Goal: Communication & Community: Ask a question

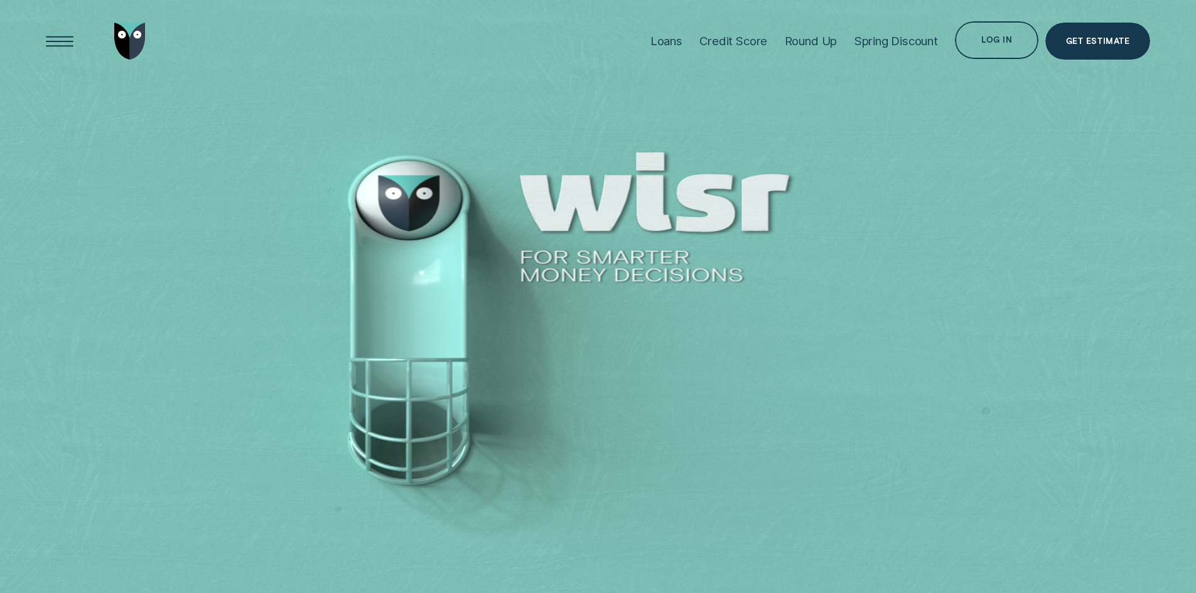
click at [984, 38] on div "Log in" at bounding box center [996, 42] width 31 height 8
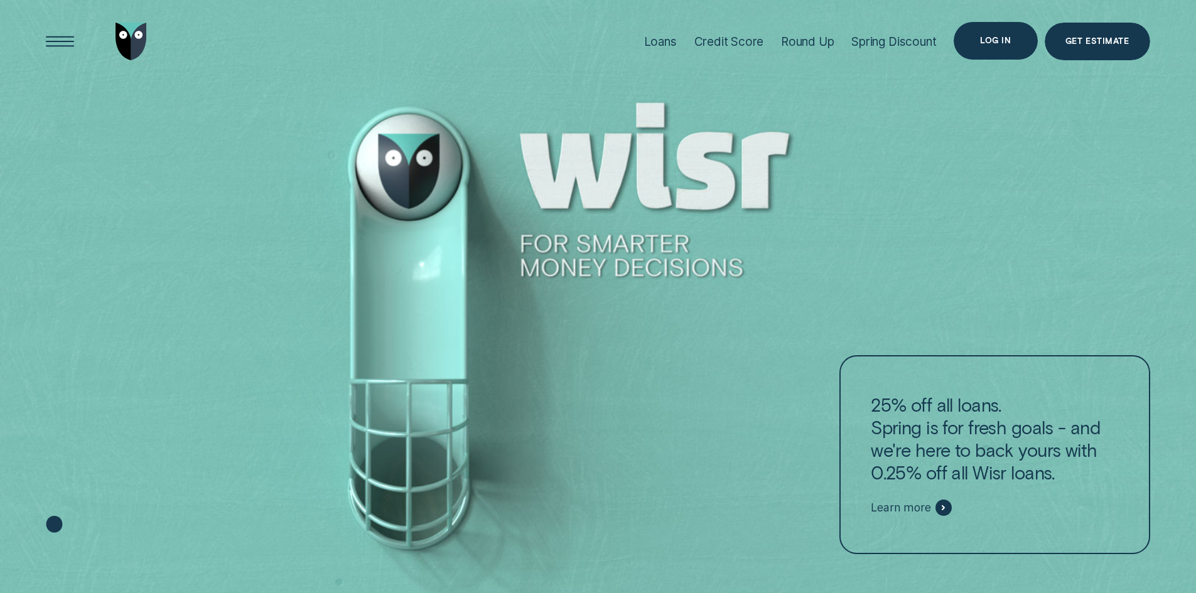
click at [999, 44] on div "Log in" at bounding box center [995, 41] width 31 height 8
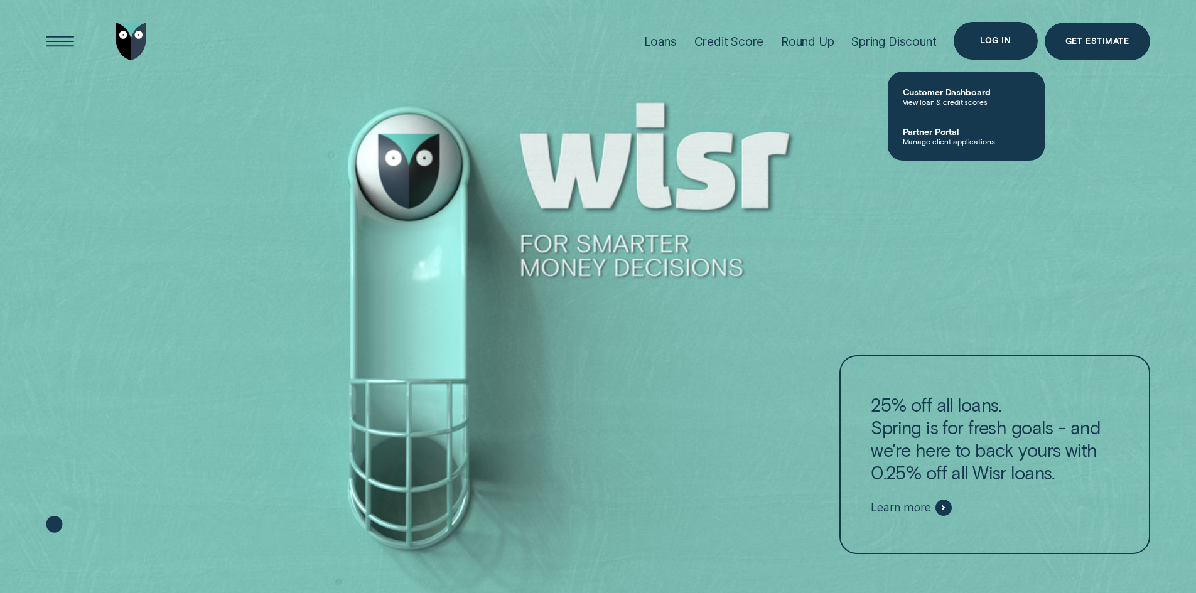
click at [994, 40] on div "Log in" at bounding box center [995, 41] width 31 height 8
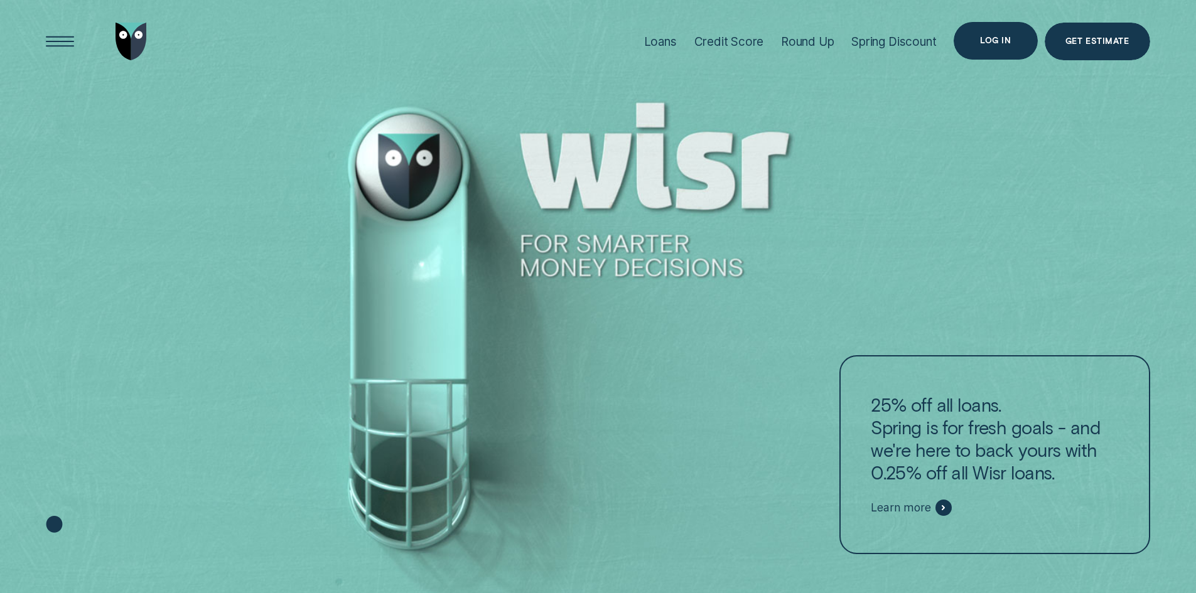
click at [994, 40] on div "Log in" at bounding box center [995, 41] width 31 height 8
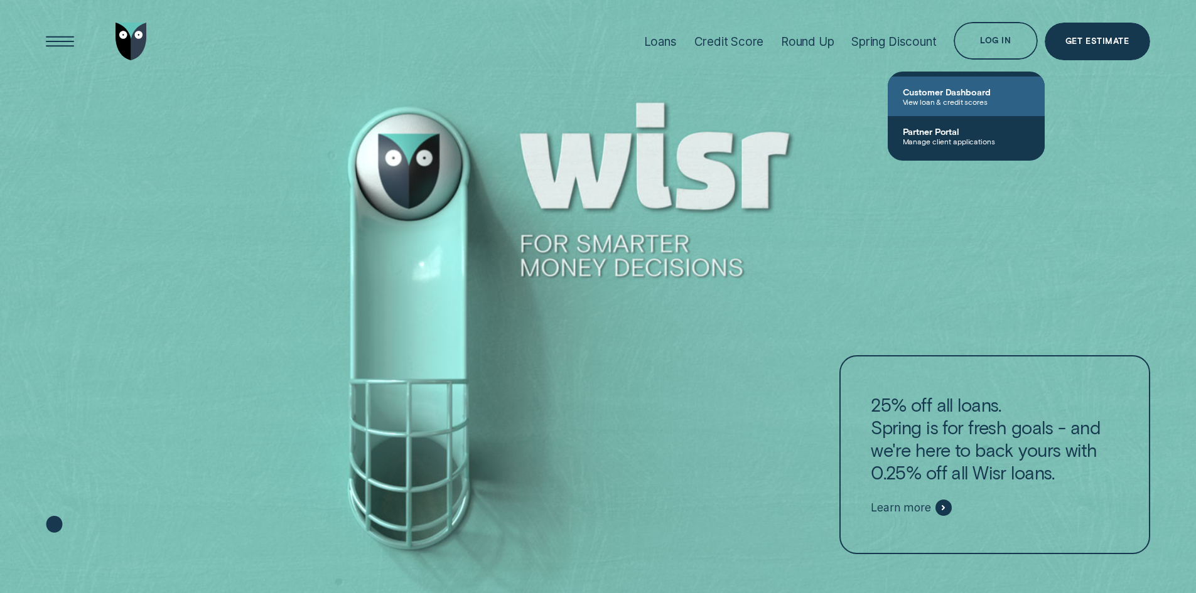
click at [949, 109] on link "Customer Dashboard View loan & credit scores" at bounding box center [965, 97] width 157 height 40
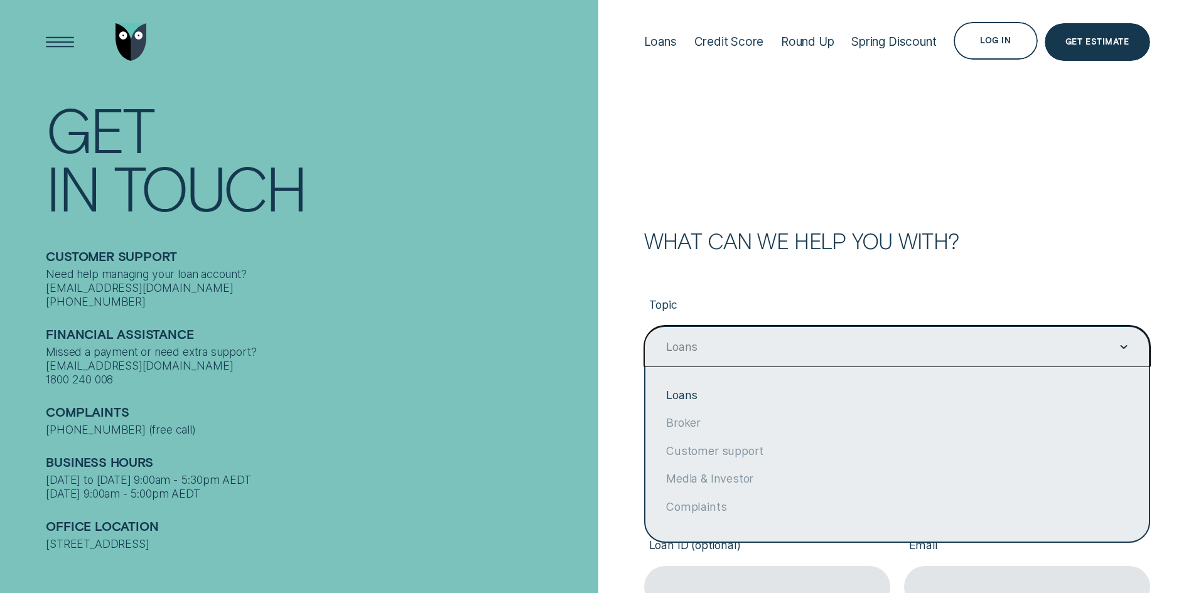
click at [804, 350] on div "Loans" at bounding box center [896, 348] width 463 height 16
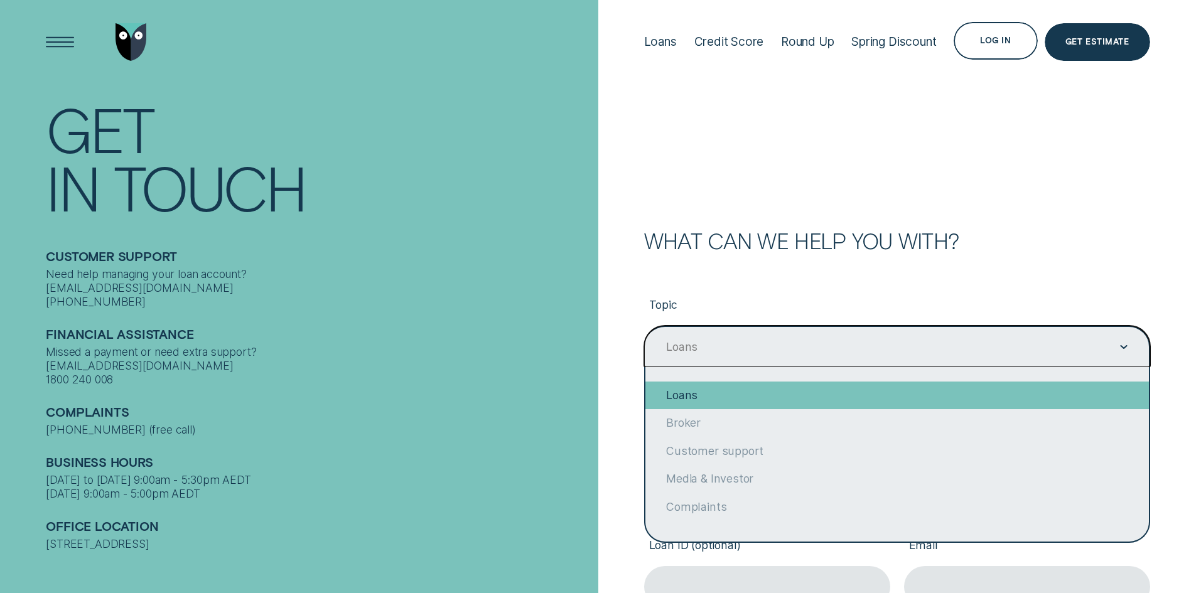
click at [757, 388] on div "Loans" at bounding box center [896, 396] width 503 height 28
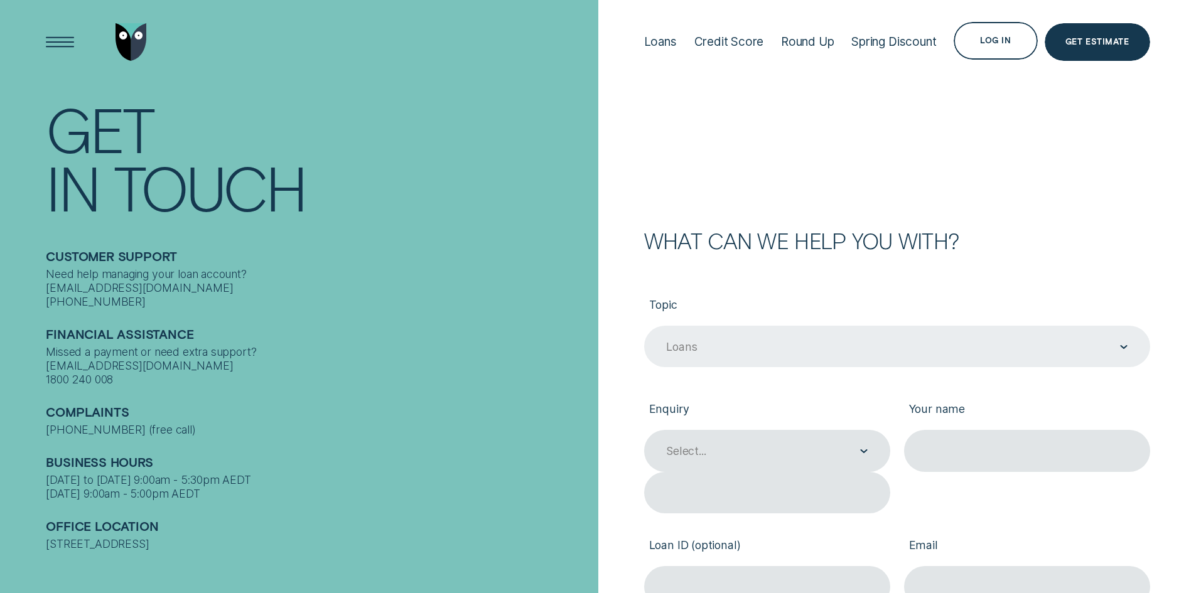
click at [1037, 284] on div "Topic Loans Loans Enquiry Select... Your name Loan ID (optional) Email Phone nu…" at bounding box center [897, 598] width 506 height 695
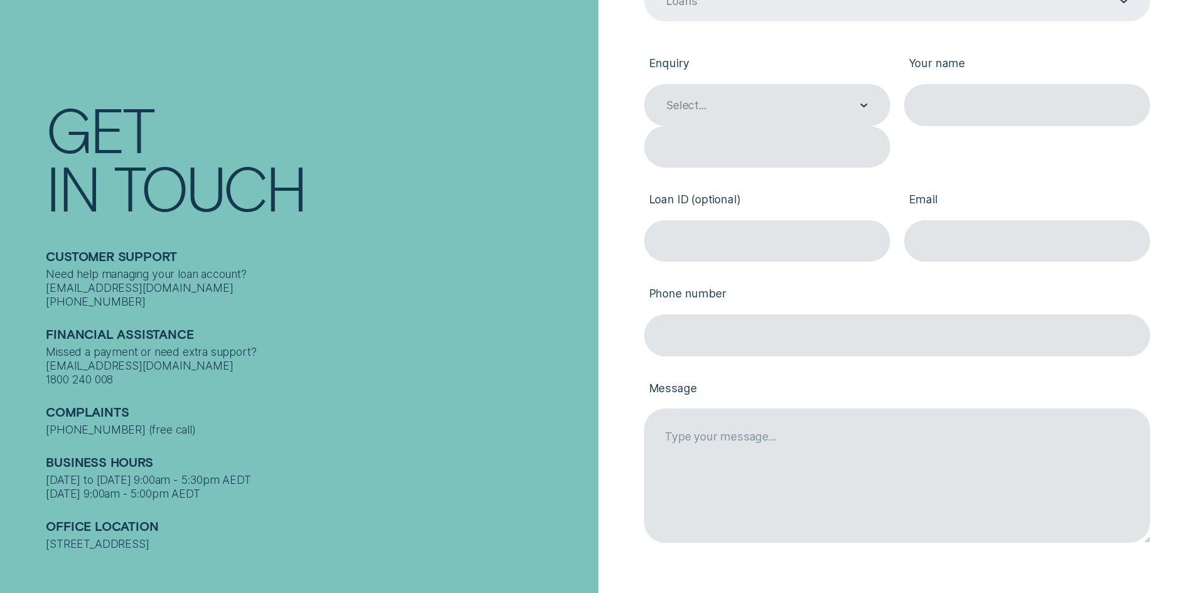
scroll to position [217, 0]
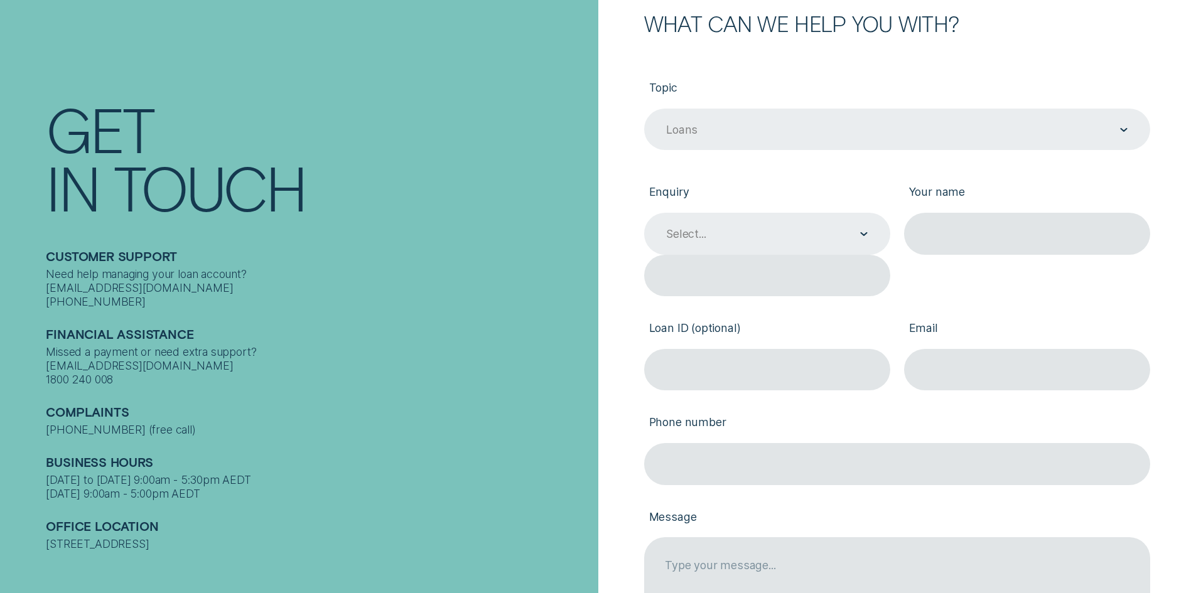
click at [695, 231] on div "Select..." at bounding box center [686, 234] width 40 height 14
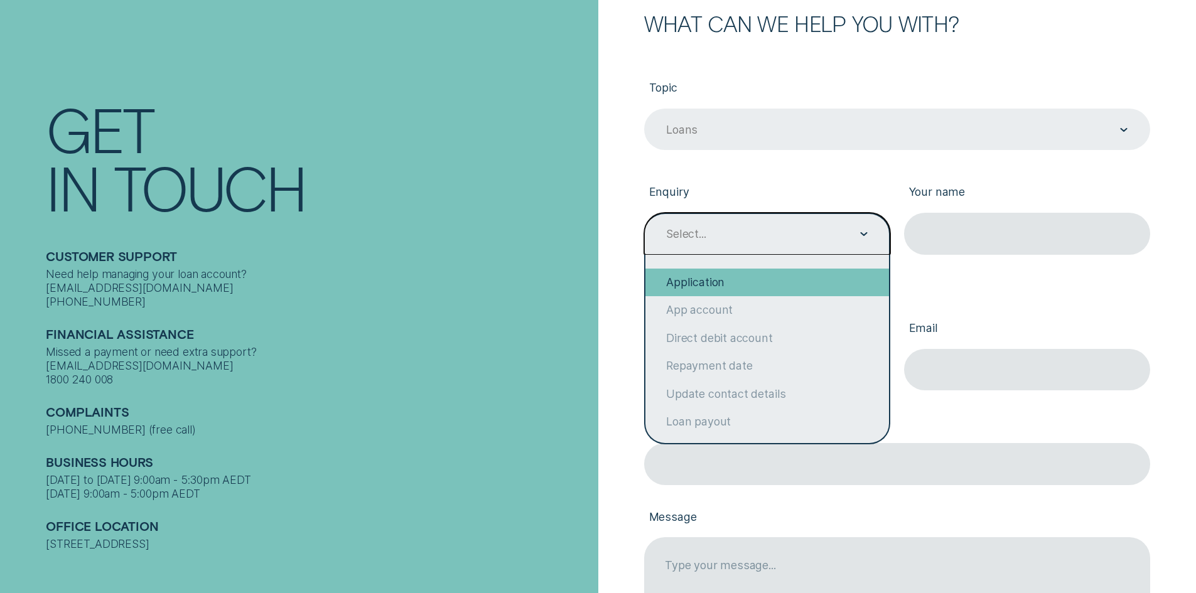
click at [688, 289] on div "Application" at bounding box center [767, 283] width 244 height 28
type input "Application"
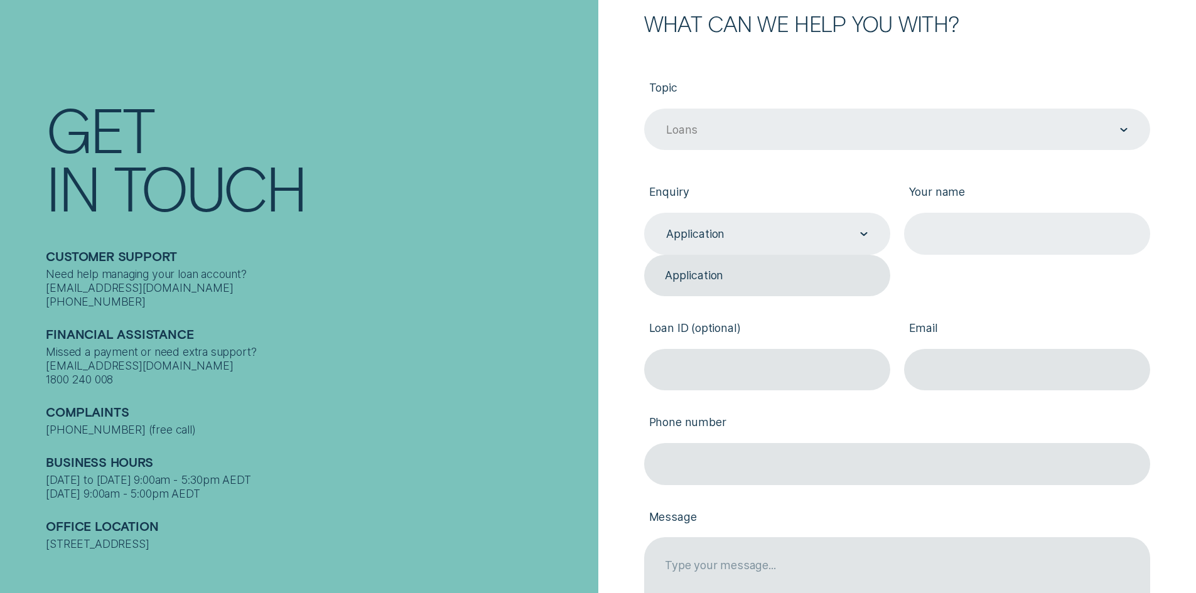
click at [925, 240] on input "Your name" at bounding box center [1027, 234] width 246 height 42
type input "j"
click at [925, 240] on input "Your name" at bounding box center [1027, 234] width 246 height 42
type input "J"
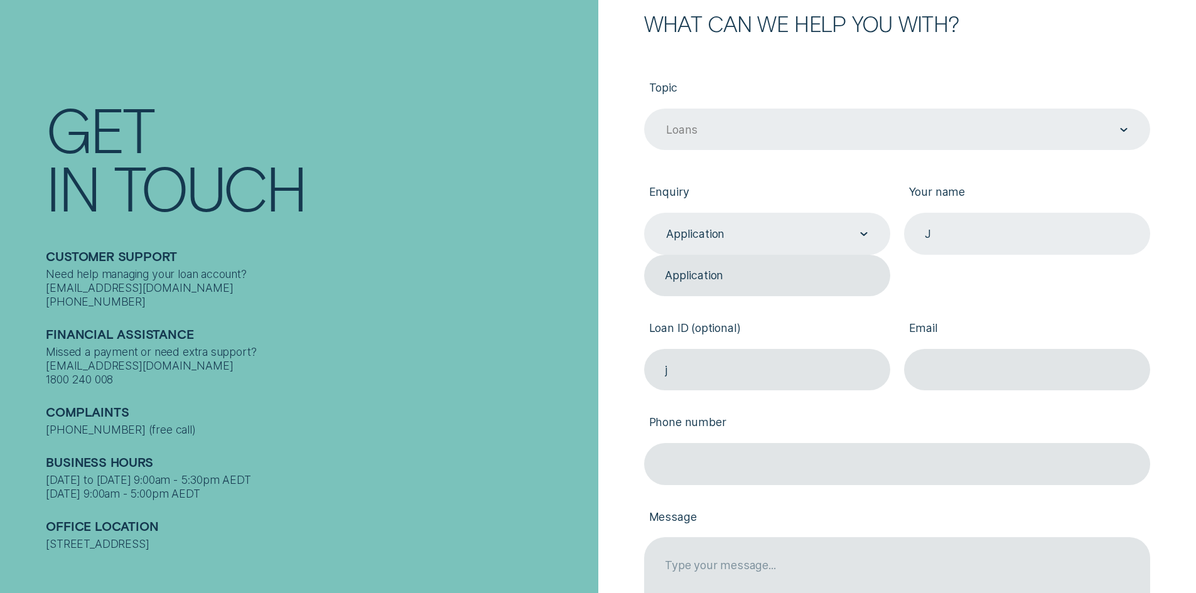
type input "jonat"
click at [945, 234] on input "J" at bounding box center [1027, 234] width 246 height 42
type input "[PERSON_NAME]"
paste input "953603"
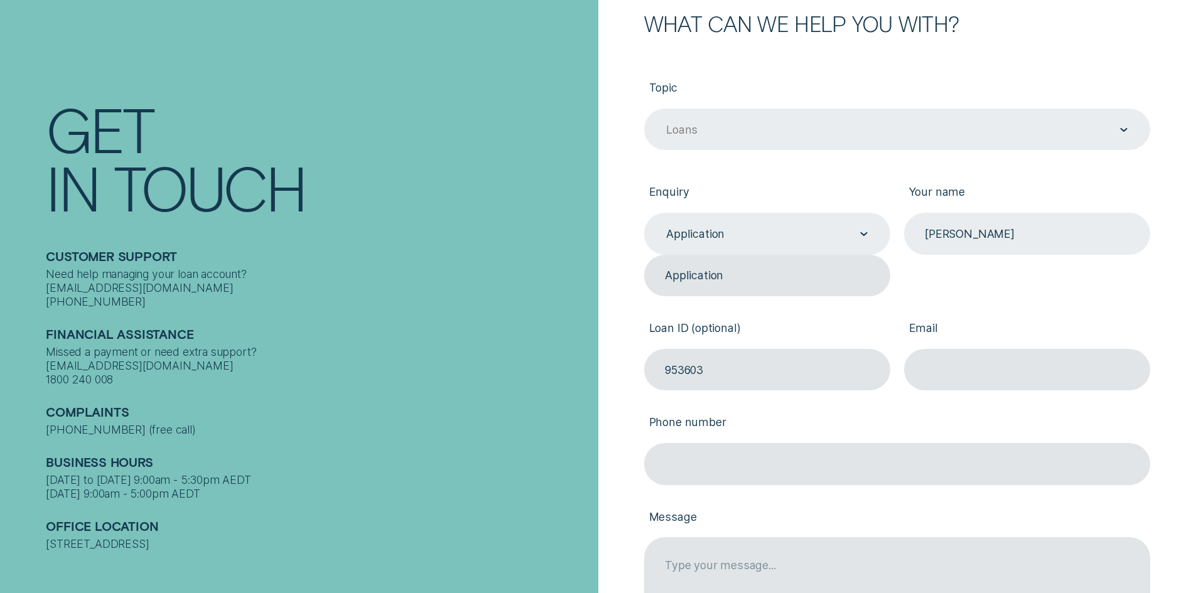
type input "953603"
type input "[PERSON_NAME][EMAIL_ADDRESS][PERSON_NAME][DOMAIN_NAME]"
type input "0405528859"
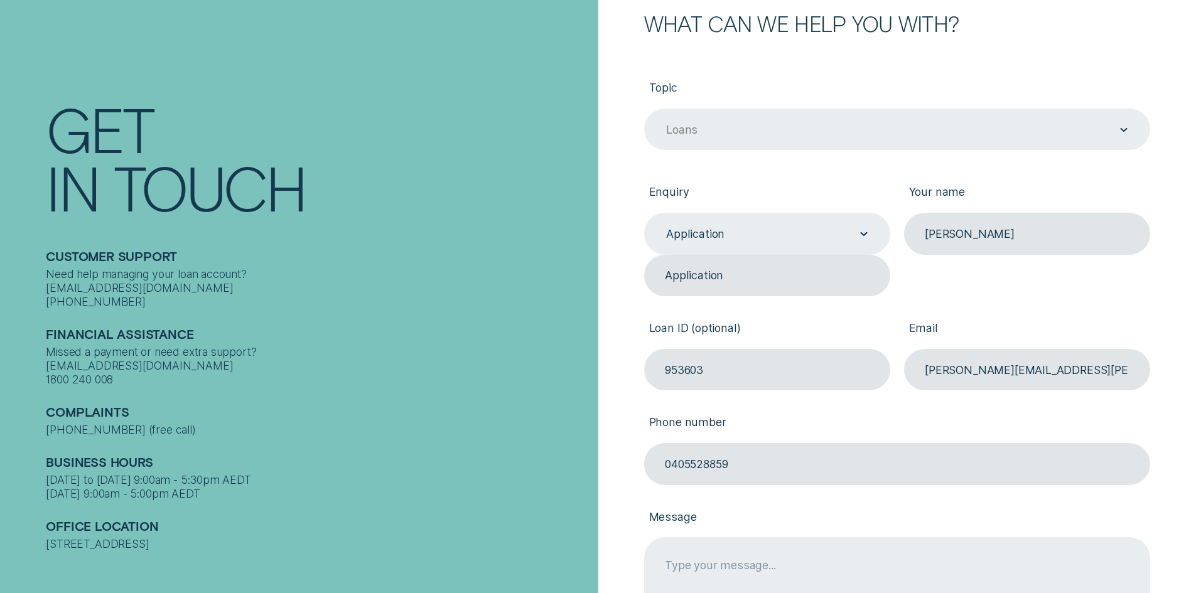
click at [947, 561] on textarea "Phone number" at bounding box center [897, 604] width 506 height 134
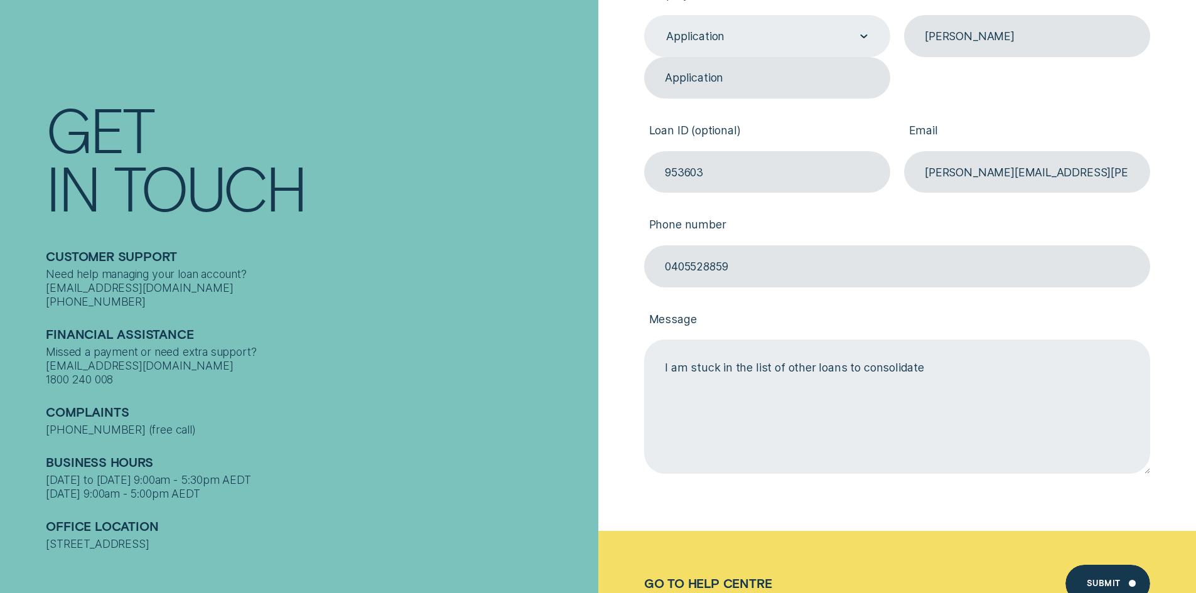
scroll to position [418, 0]
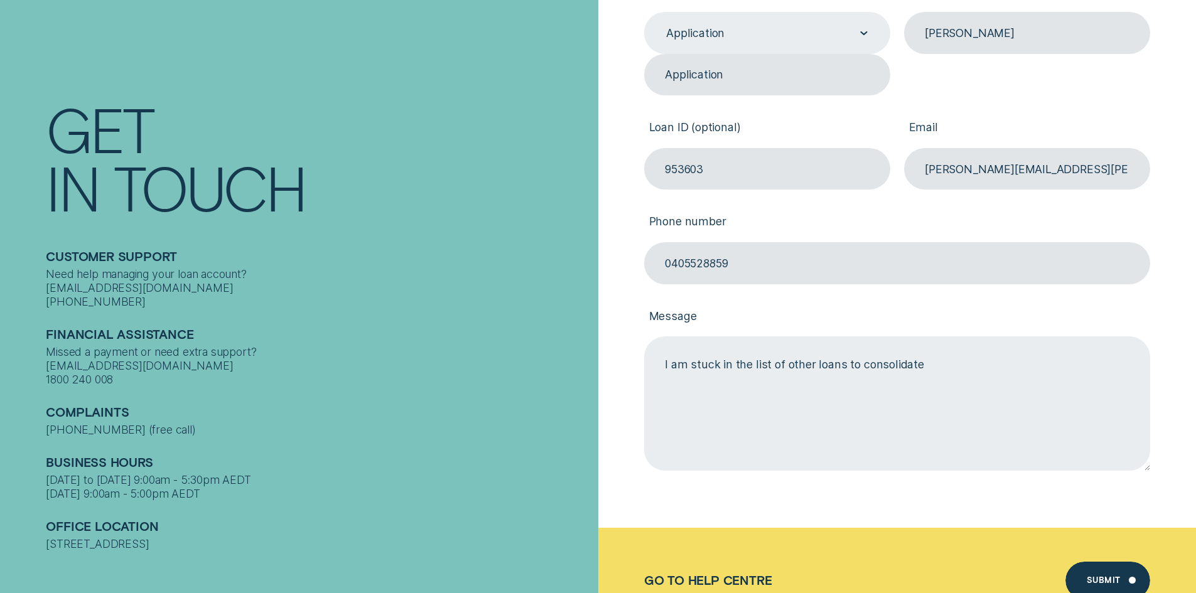
click at [943, 362] on textarea "I am stuck in the list of other loans to consolidate" at bounding box center [897, 403] width 506 height 134
click at [1126, 375] on textarea "I am stuck in the list of other loans to consolidate, Next Button is disabled. …" at bounding box center [897, 403] width 506 height 134
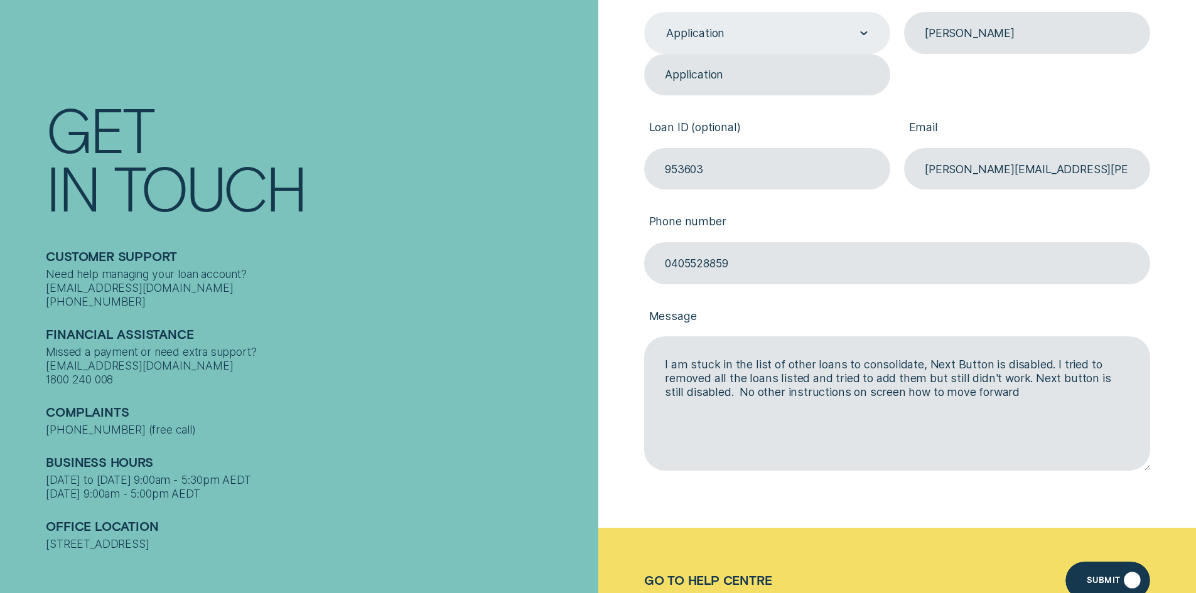
type textarea "I am stuck in the list of other loans to consolidate, Next Button is disabled. …"
click at [1096, 571] on div "Submit" at bounding box center [1107, 581] width 84 height 38
click at [981, 211] on label "Phone number" at bounding box center [897, 223] width 506 height 38
click at [981, 336] on textarea "I am stuck in the list of other loans to consolidate, Next Button is disabled. …" at bounding box center [897, 403] width 506 height 134
click at [1025, 164] on input "[PERSON_NAME][EMAIL_ADDRESS][PERSON_NAME][DOMAIN_NAME]" at bounding box center [1027, 169] width 246 height 42
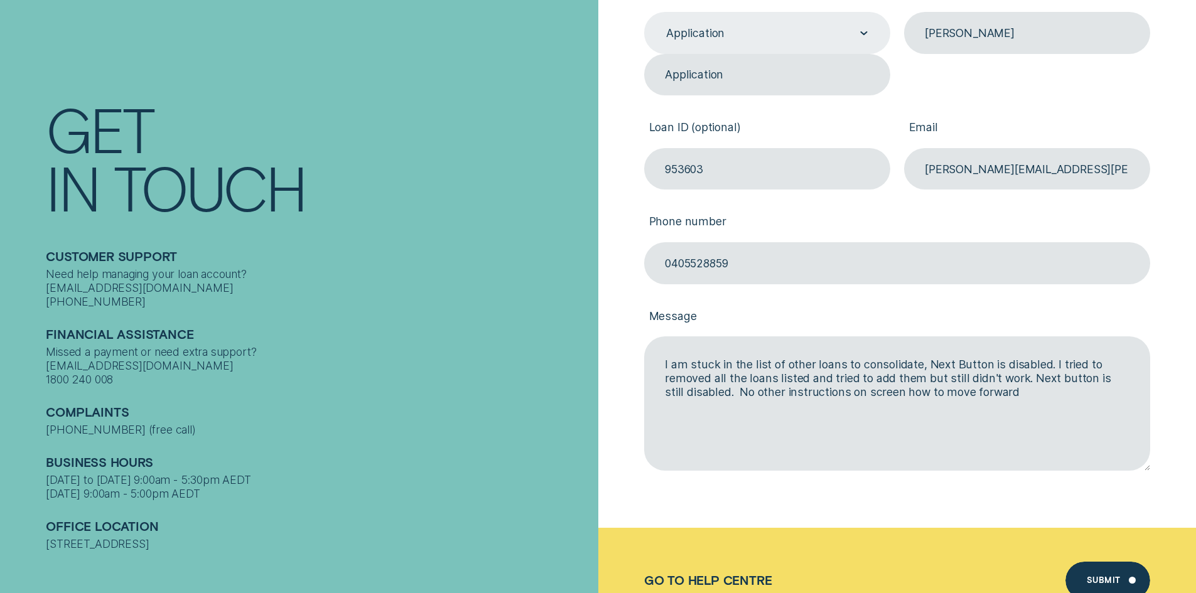
click at [1084, 211] on label "Phone number" at bounding box center [897, 223] width 506 height 38
click at [1084, 336] on textarea "I am stuck in the list of other loans to consolidate, Next Button is disabled. …" at bounding box center [897, 403] width 506 height 134
click at [1093, 579] on div "Submit" at bounding box center [1103, 583] width 34 height 8
click at [761, 160] on input "953603" at bounding box center [767, 169] width 246 height 42
click at [862, 171] on input "953603@" at bounding box center [767, 169] width 246 height 42
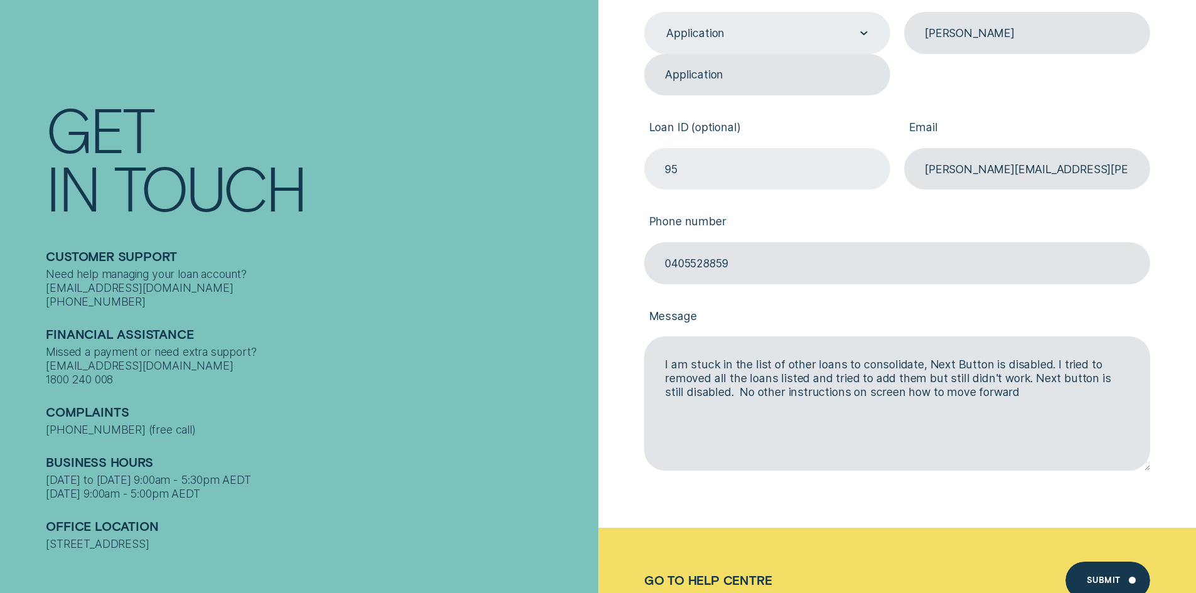
type input "9"
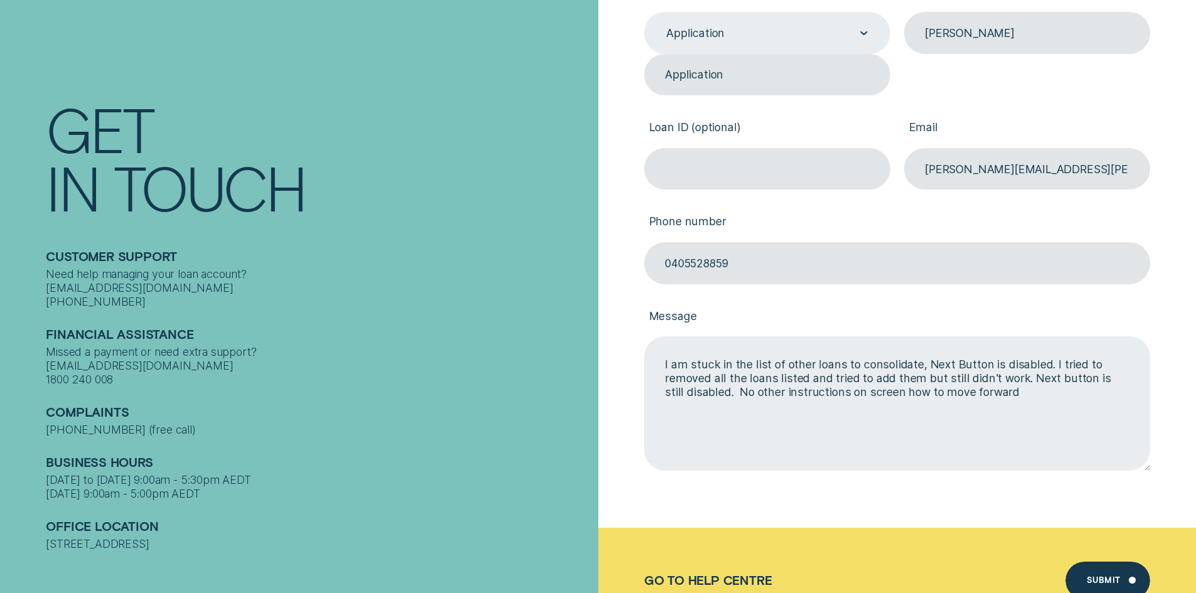
click at [1009, 400] on textarea "I am stuck in the list of other loans to consolidate, Next Button is disabled. …" at bounding box center [897, 403] width 506 height 134
paste textarea "953603"
click at [1022, 396] on textarea "I am stuck in the list of other loans to consolidate, Next Button is disabled. …" at bounding box center [897, 403] width 506 height 134
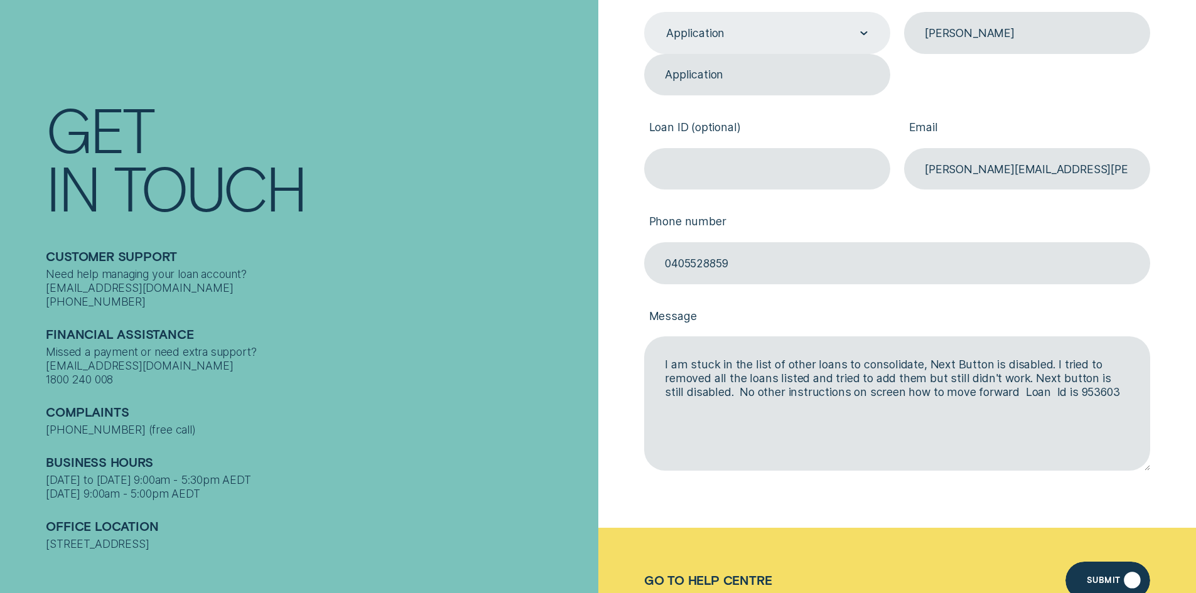
type textarea "I am stuck in the list of other loans to consolidate, Next Button is disabled. …"
click at [1095, 575] on div "Submit" at bounding box center [1107, 581] width 84 height 38
click at [773, 173] on input "Loan ID (optional)" at bounding box center [767, 169] width 246 height 42
click at [1039, 172] on input "[PERSON_NAME][EMAIL_ADDRESS][PERSON_NAME][DOMAIN_NAME]" at bounding box center [1027, 169] width 246 height 42
click at [788, 162] on input "n/a" at bounding box center [767, 169] width 246 height 42
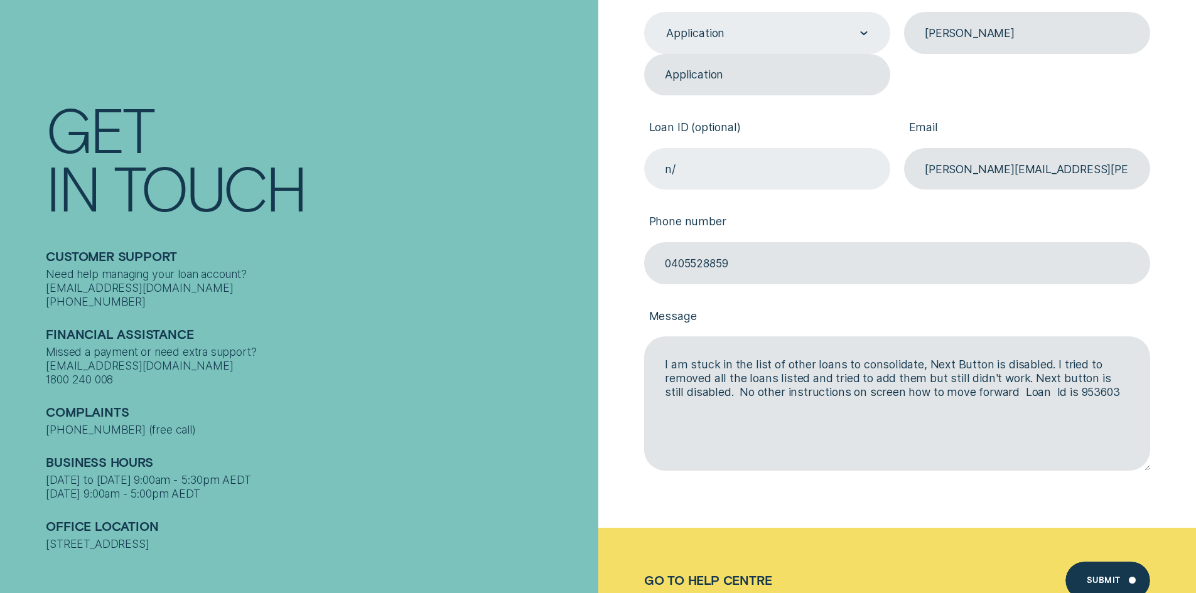
type input "n"
paste input "[PERSON_NAME][EMAIL_ADDRESS][PERSON_NAME][DOMAIN_NAME]"
type input "[PERSON_NAME][EMAIL_ADDRESS][PERSON_NAME][DOMAIN_NAME]"
click at [1092, 579] on div "Submit" at bounding box center [1103, 583] width 34 height 8
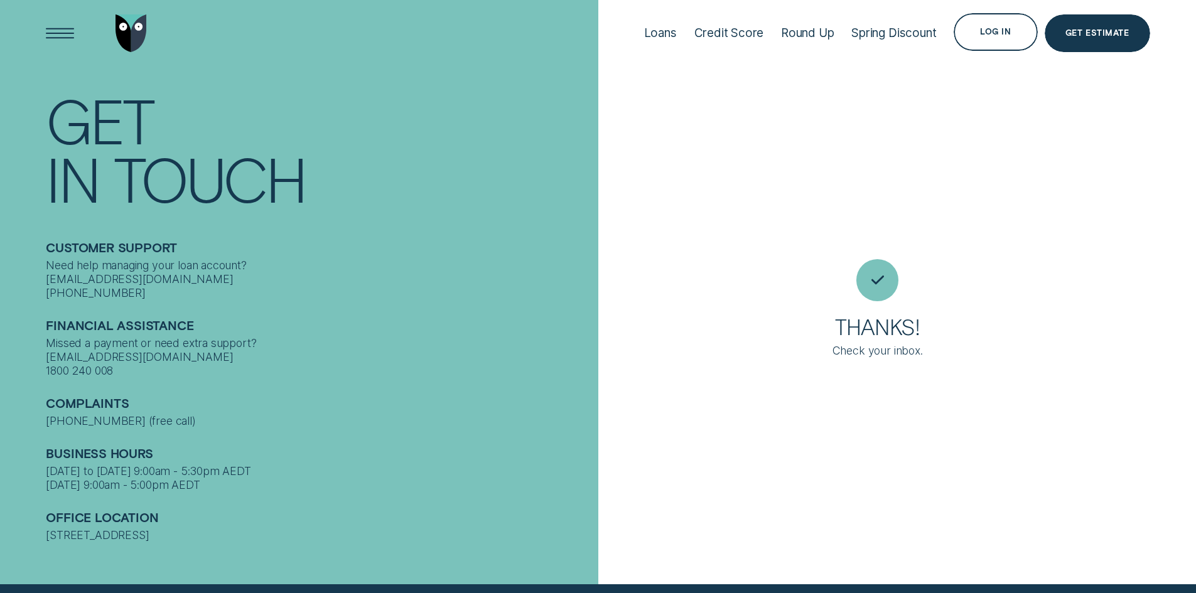
scroll to position [0, 0]
